Goal: Communication & Community: Answer question/provide support

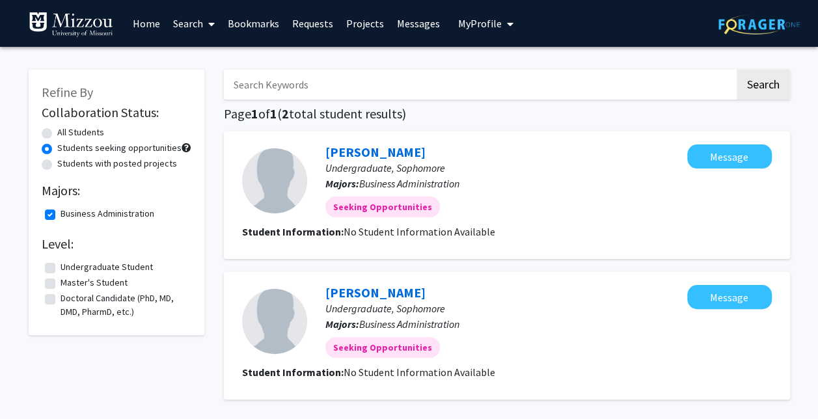
click at [430, 26] on link "Messages" at bounding box center [419, 24] width 56 height 46
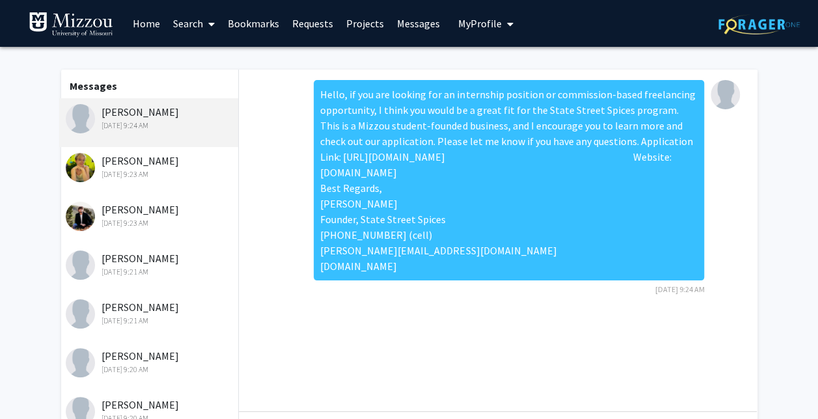
click at [132, 190] on div "[PERSON_NAME] [DATE] 9:23 AM" at bounding box center [149, 171] width 180 height 49
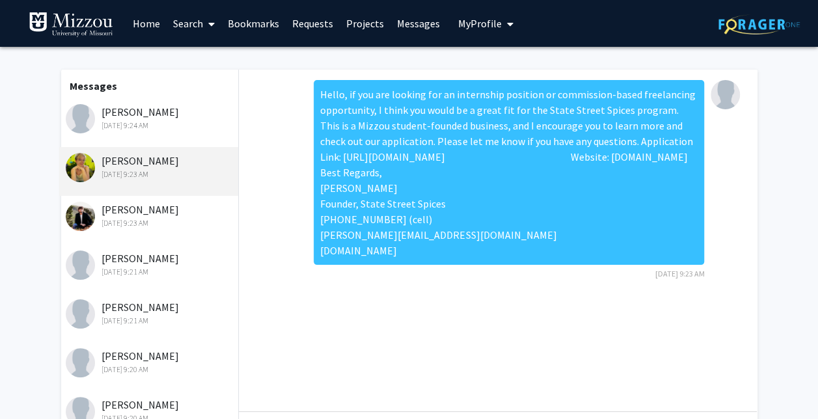
click at [133, 219] on div "[DATE] 9:23 AM" at bounding box center [151, 223] width 170 height 12
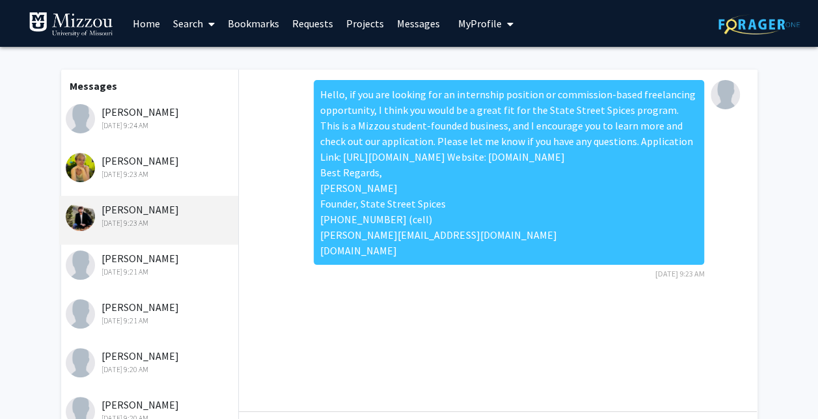
click at [165, 284] on div "[PERSON_NAME] [DATE] 9:21 AM" at bounding box center [149, 269] width 180 height 49
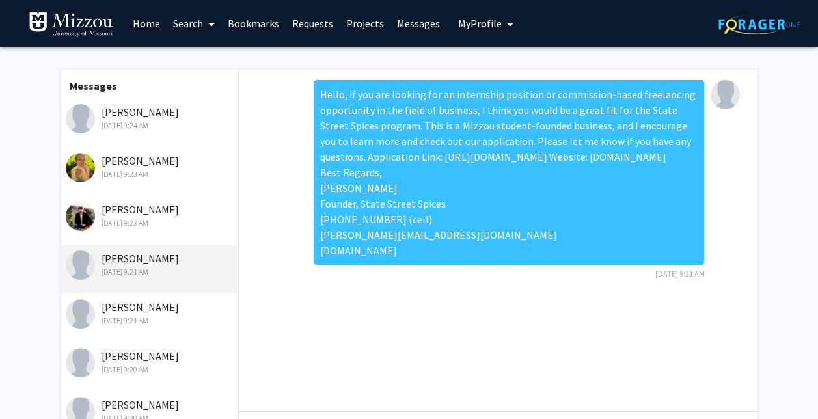
click at [178, 344] on div "[PERSON_NAME] [DATE] 9:20 AM" at bounding box center [149, 366] width 180 height 49
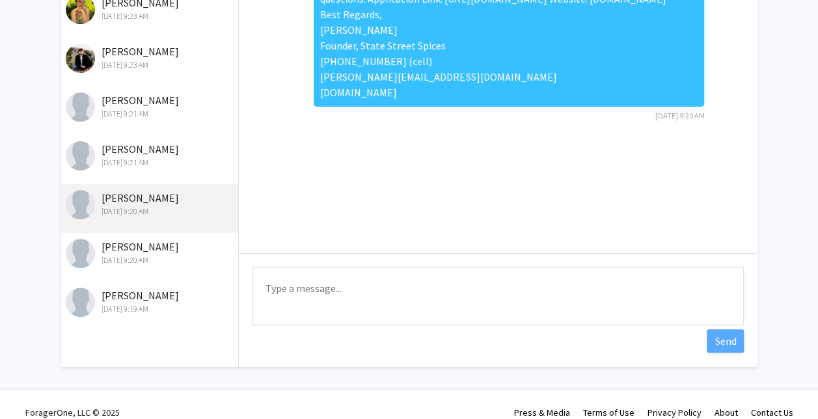
scroll to position [174, 0]
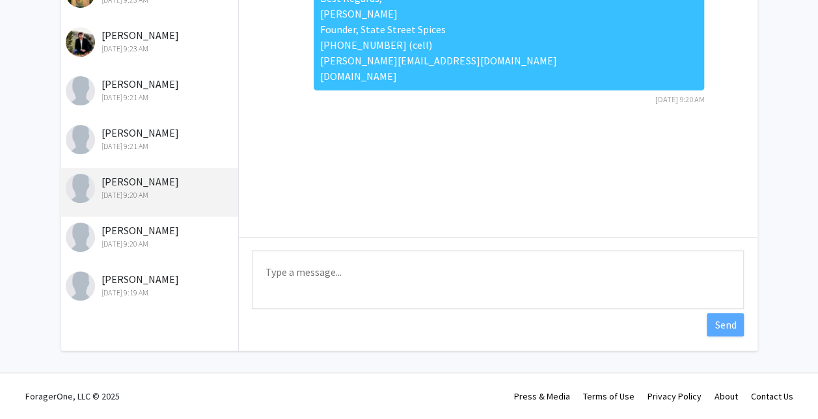
click at [158, 296] on div "[DATE] 9:19 AM" at bounding box center [151, 293] width 170 height 12
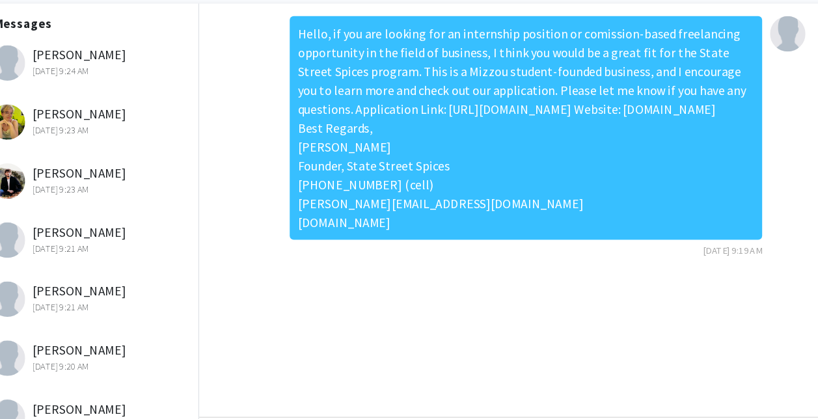
scroll to position [44, 0]
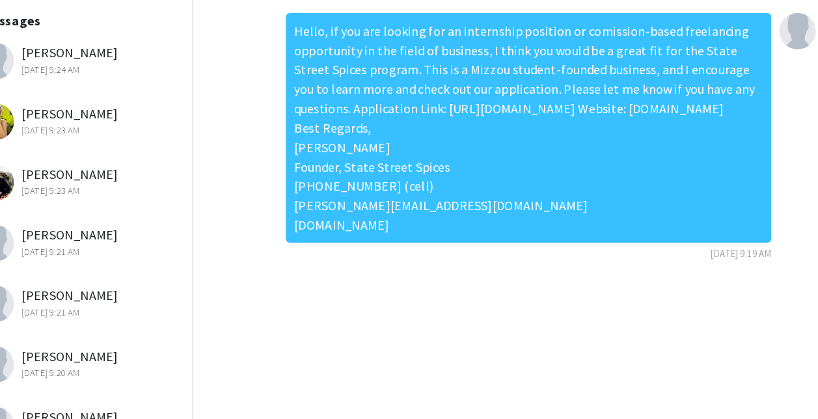
drag, startPoint x: 485, startPoint y: 221, endPoint x: 296, endPoint y: 56, distance: 251.0
click at [296, 56] on div "Hello, if you are looking for an internship position or comission-based freelan…" at bounding box center [497, 140] width 497 height 208
copy div "Hello, if you are looking for an internship position or comission-based freelan…"
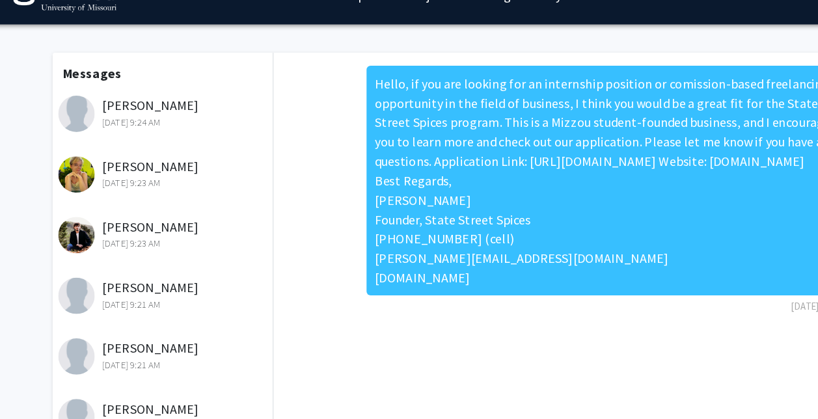
scroll to position [27, 0]
